Goal: Navigation & Orientation: Find specific page/section

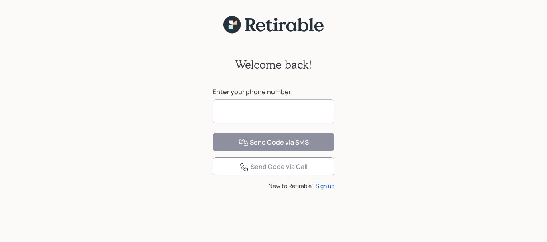
click at [246, 115] on input at bounding box center [273, 112] width 122 height 24
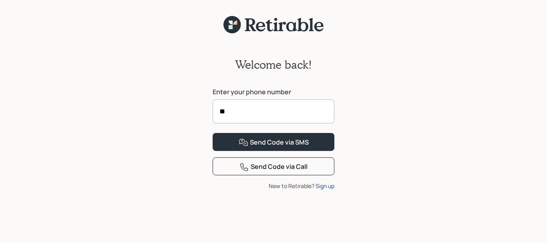
type input "*"
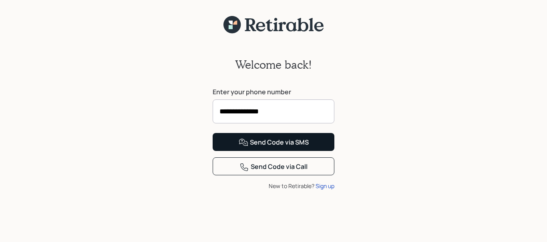
type input "**********"
click at [282, 148] on div "Send Code via SMS" at bounding box center [273, 143] width 70 height 10
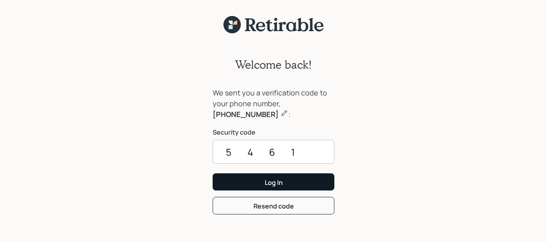
type input "5461"
click at [270, 182] on div "Log In" at bounding box center [273, 182] width 18 height 9
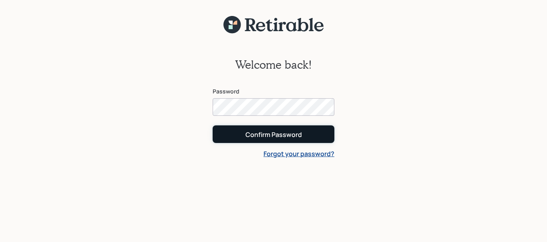
click at [265, 131] on div "Confirm Password" at bounding box center [273, 134] width 56 height 9
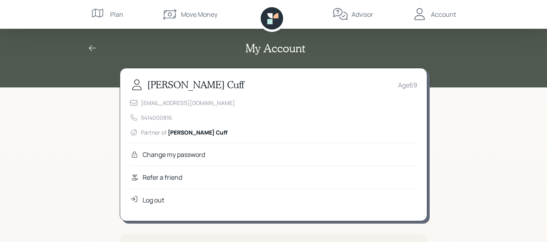
click at [112, 17] on div "Plan" at bounding box center [116, 15] width 13 height 10
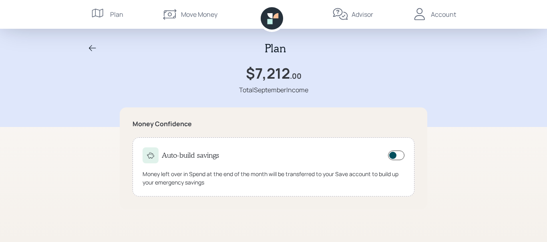
click at [88, 48] on icon at bounding box center [93, 49] width 10 height 10
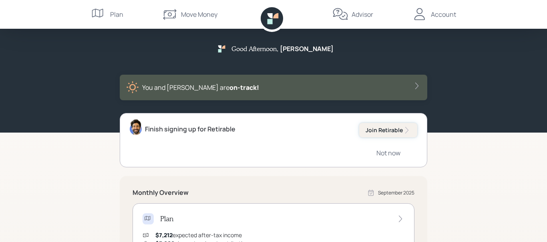
click at [401, 129] on div "Join Retirable" at bounding box center [387, 130] width 45 height 8
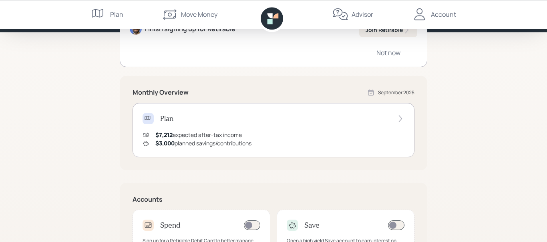
scroll to position [122, 0]
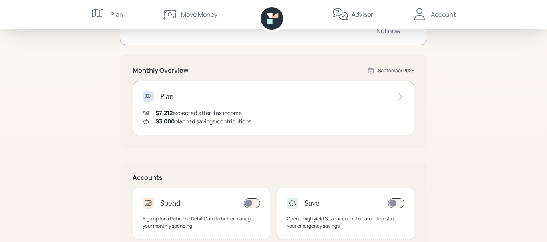
click at [401, 96] on icon at bounding box center [399, 97] width 3 height 7
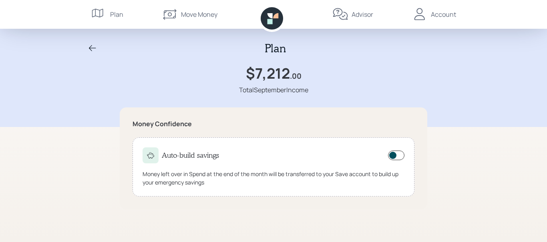
click at [90, 51] on icon at bounding box center [93, 49] width 10 height 10
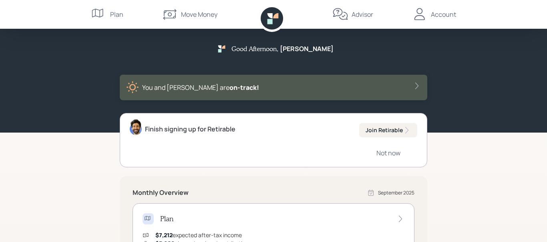
click at [352, 14] on div "Advisor" at bounding box center [362, 15] width 22 height 10
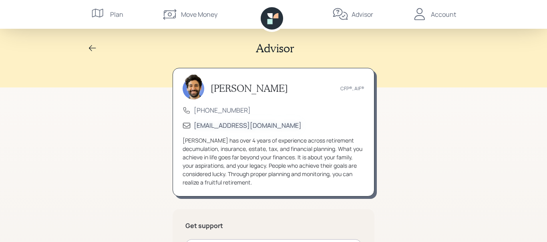
click at [207, 125] on div "advisor@retirable.com" at bounding box center [248, 125] width 108 height 9
click at [440, 13] on div "Account" at bounding box center [442, 15] width 25 height 10
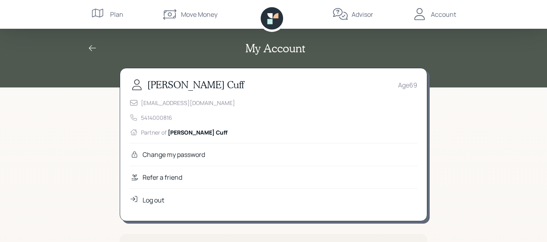
click at [148, 202] on div "Log out" at bounding box center [153, 201] width 22 height 10
